Goal: Task Accomplishment & Management: Complete application form

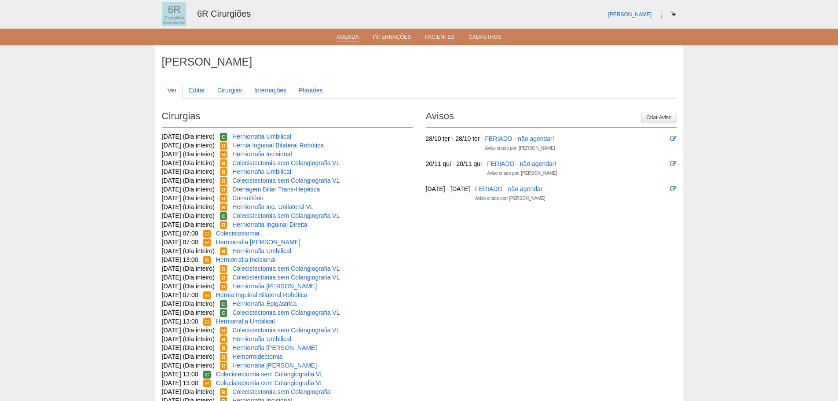
click at [350, 39] on link "Agenda" at bounding box center [347, 37] width 22 height 7
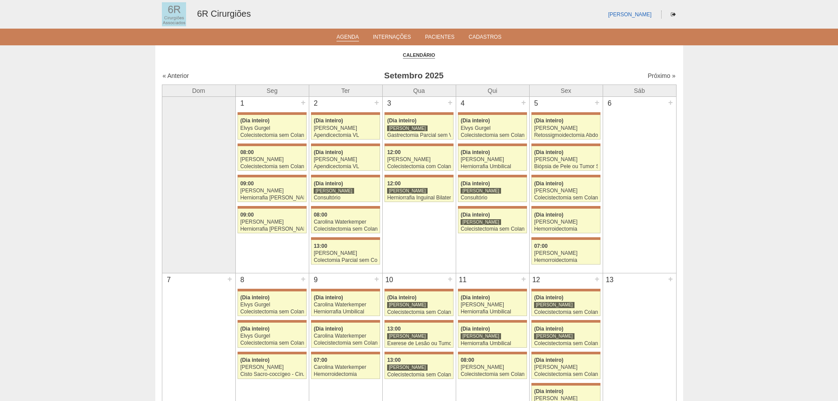
click at [656, 80] on div "Próximo »" at bounding box center [613, 75] width 123 height 9
click at [656, 76] on link "Próximo »" at bounding box center [661, 75] width 28 height 7
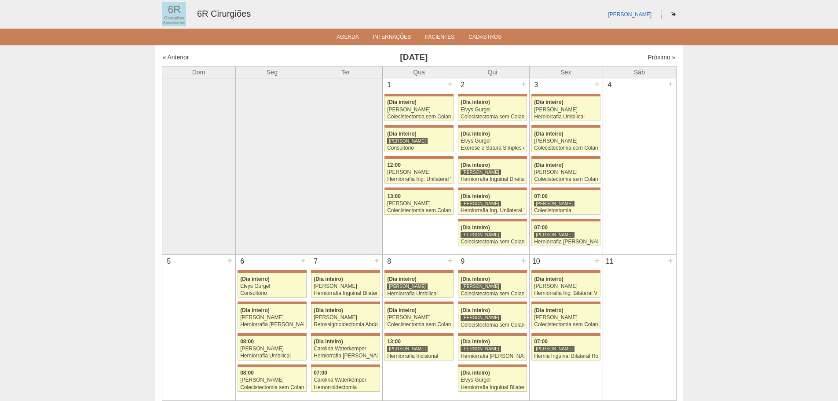
click at [659, 62] on div "« Anterior Outubro 2025 Próximo »" at bounding box center [419, 59] width 514 height 14
click at [658, 58] on link "Próximo »" at bounding box center [661, 57] width 28 height 7
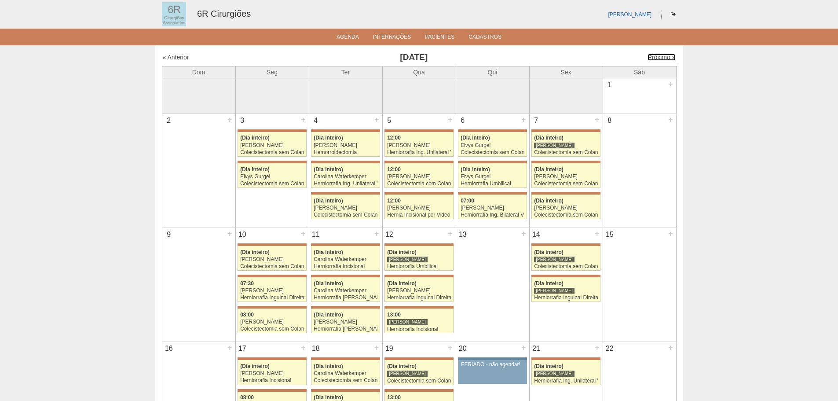
click at [655, 60] on link "Próximo »" at bounding box center [661, 57] width 28 height 7
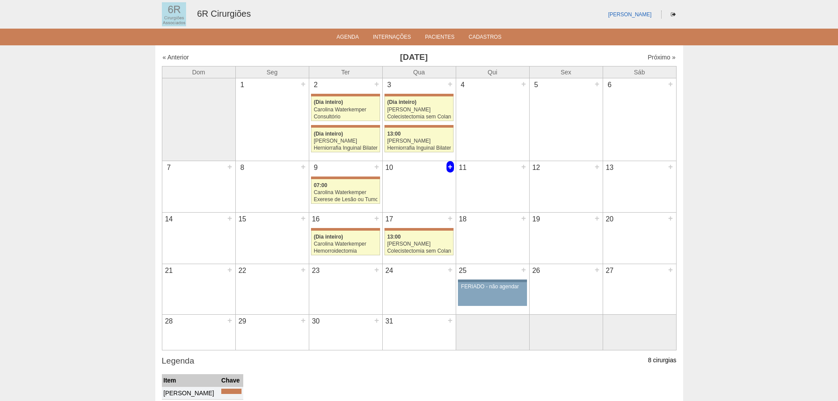
click at [448, 165] on div "+" at bounding box center [449, 166] width 7 height 11
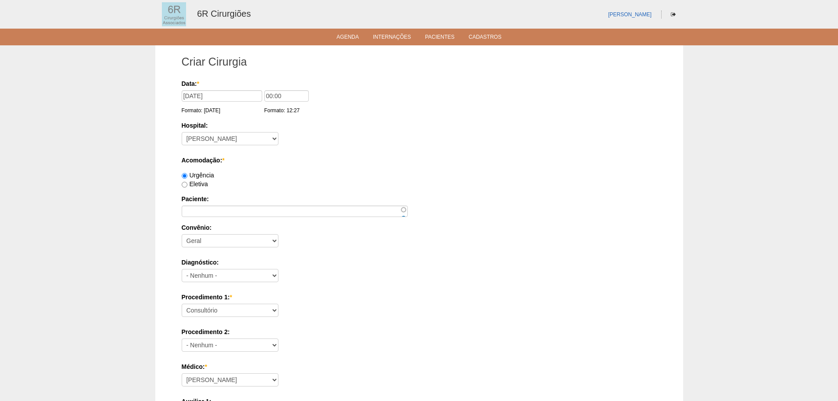
click at [203, 179] on div "Eletiva" at bounding box center [419, 183] width 475 height 9
click at [203, 186] on label "Eletiva" at bounding box center [195, 183] width 26 height 7
click at [187, 186] on input "Eletiva" at bounding box center [185, 185] width 6 height 6
radio input "true"
click at [234, 216] on input "Paciente:" at bounding box center [295, 210] width 226 height 11
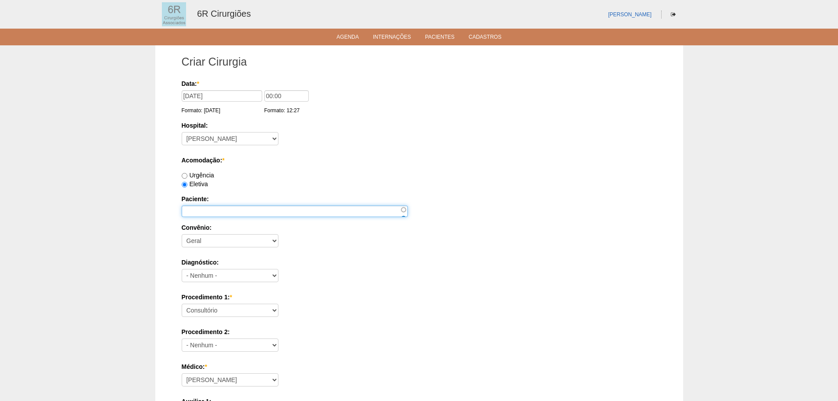
paste input "CRISTIANE BEZERRA DUARTE"
type input "CRISTIANE BEZERRA DUARTE"
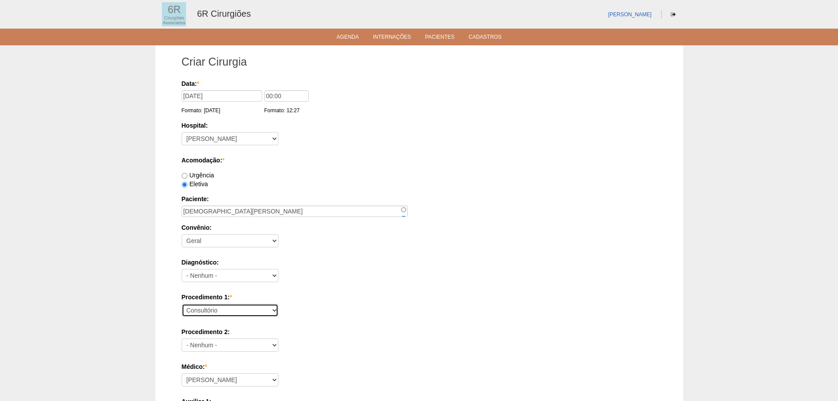
click at [215, 310] on select "Consultório Abscesso Hepático - Drenagem Abscesso perianal Amputação Abdômino P…" at bounding box center [230, 309] width 97 height 13
select select "66528"
click at [182, 303] on select "Consultório Abscesso Hepático - Drenagem Abscesso perianal Amputação Abdômino P…" at bounding box center [230, 309] width 97 height 13
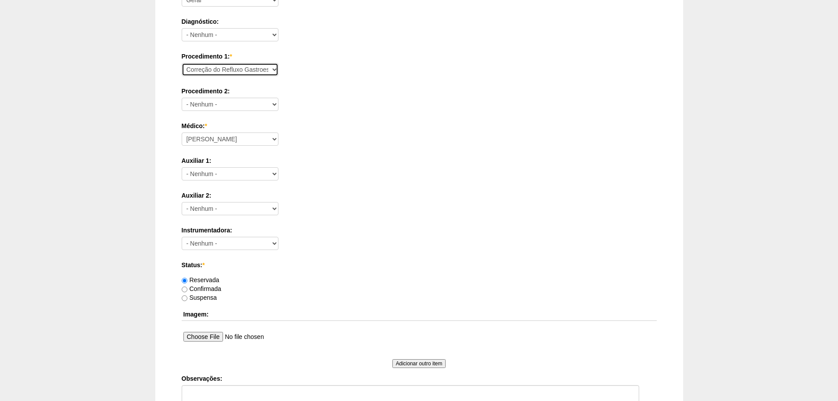
scroll to position [384, 0]
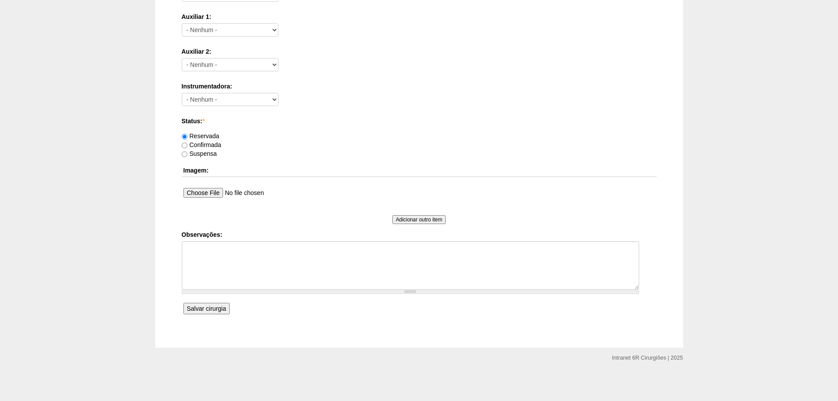
click at [229, 309] on input "Salvar cirurgia" at bounding box center [206, 307] width 46 height 11
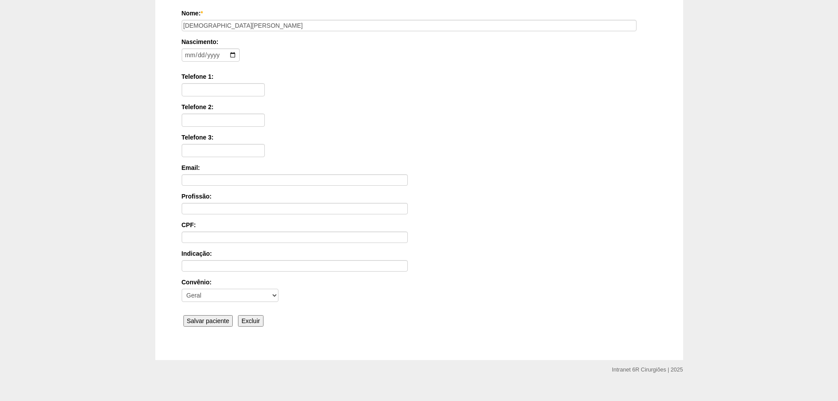
scroll to position [136, 0]
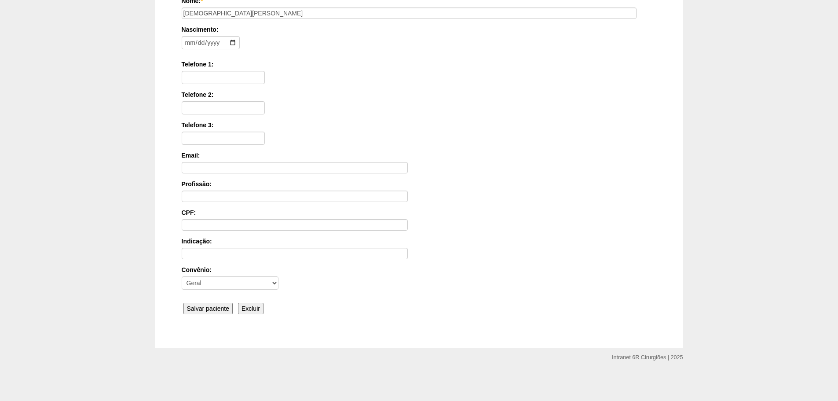
click at [211, 298] on div "Nome: * CRISTIANE BEZERRA DUARTE Nascimento: Formato: 2025-09-17 Telefone 1: Te…" at bounding box center [419, 156] width 475 height 320
click at [211, 302] on input "Salvar paciente" at bounding box center [208, 307] width 50 height 11
